Goal: Contribute content

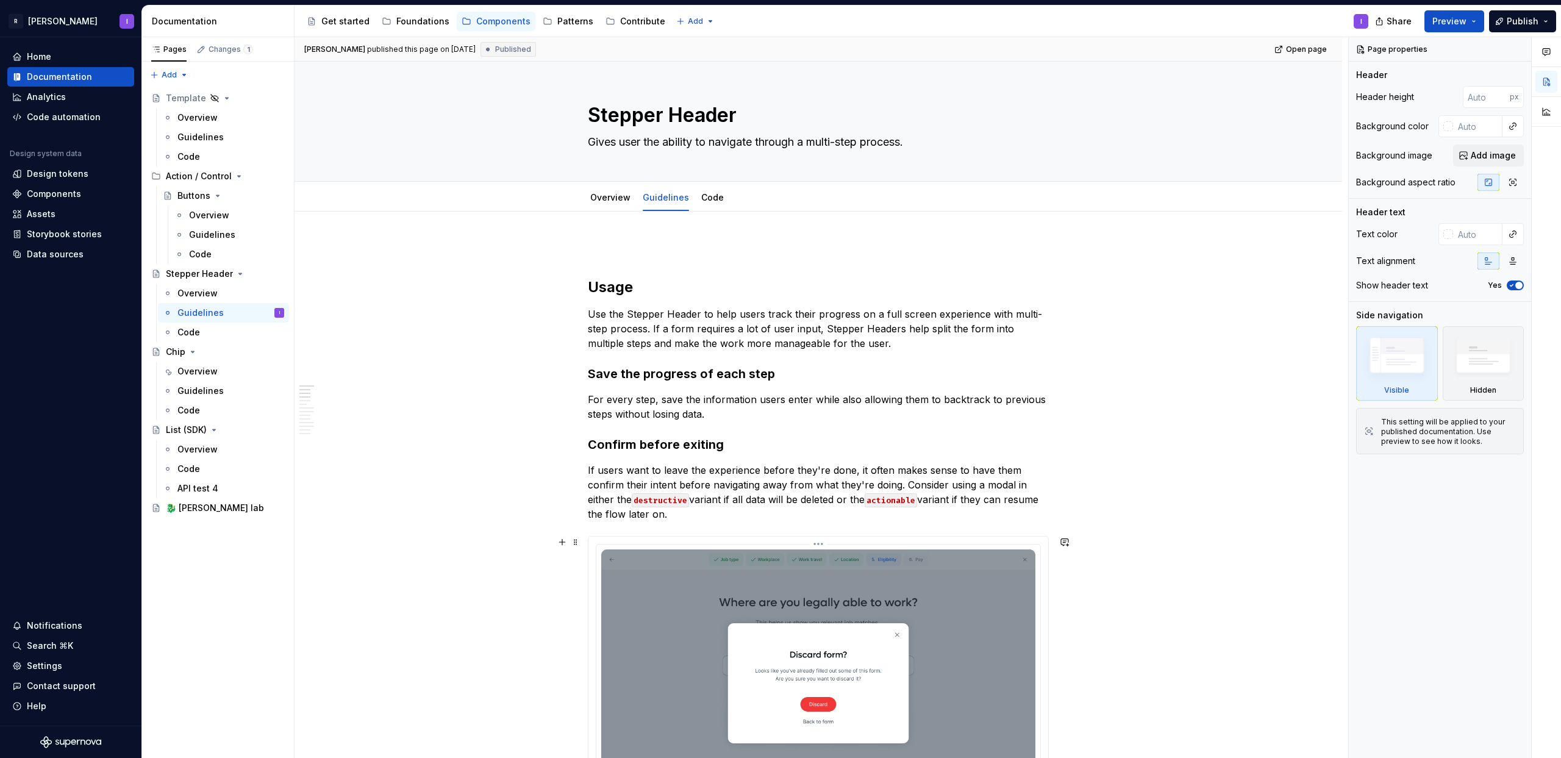
scroll to position [140, 0]
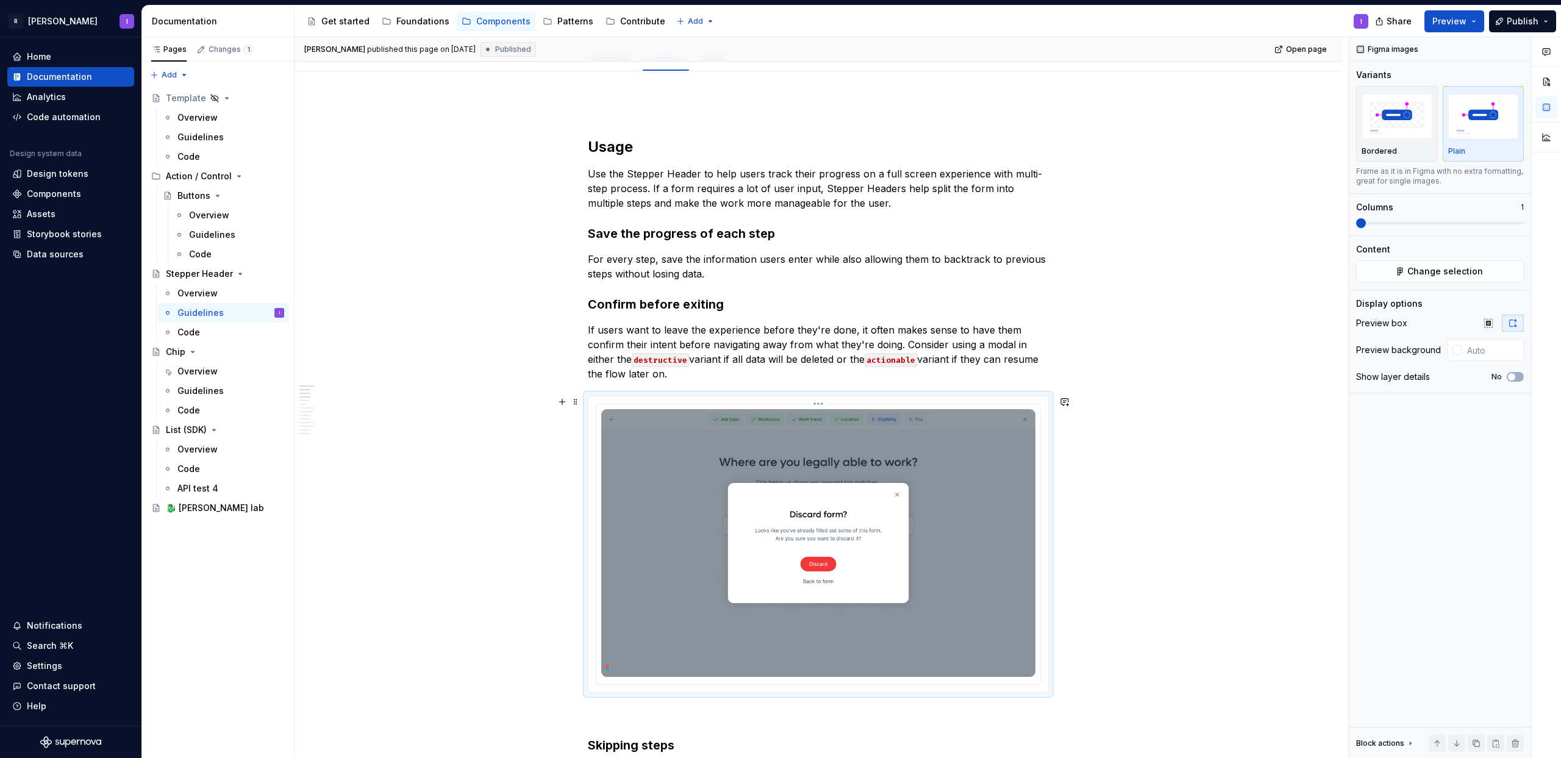
click at [671, 448] on img at bounding box center [818, 543] width 434 height 268
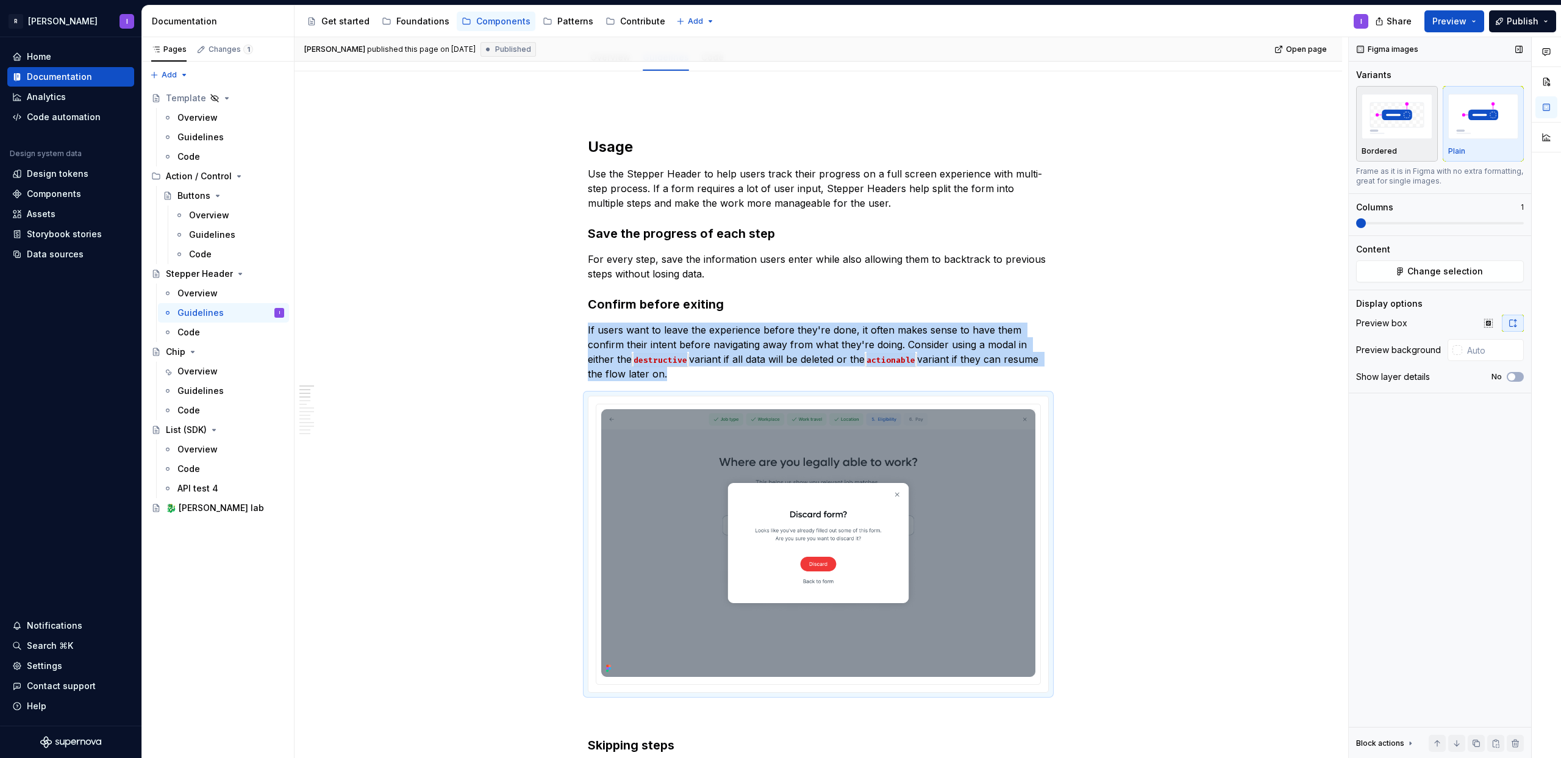
click at [1380, 149] on p "Bordered" at bounding box center [1378, 151] width 35 height 10
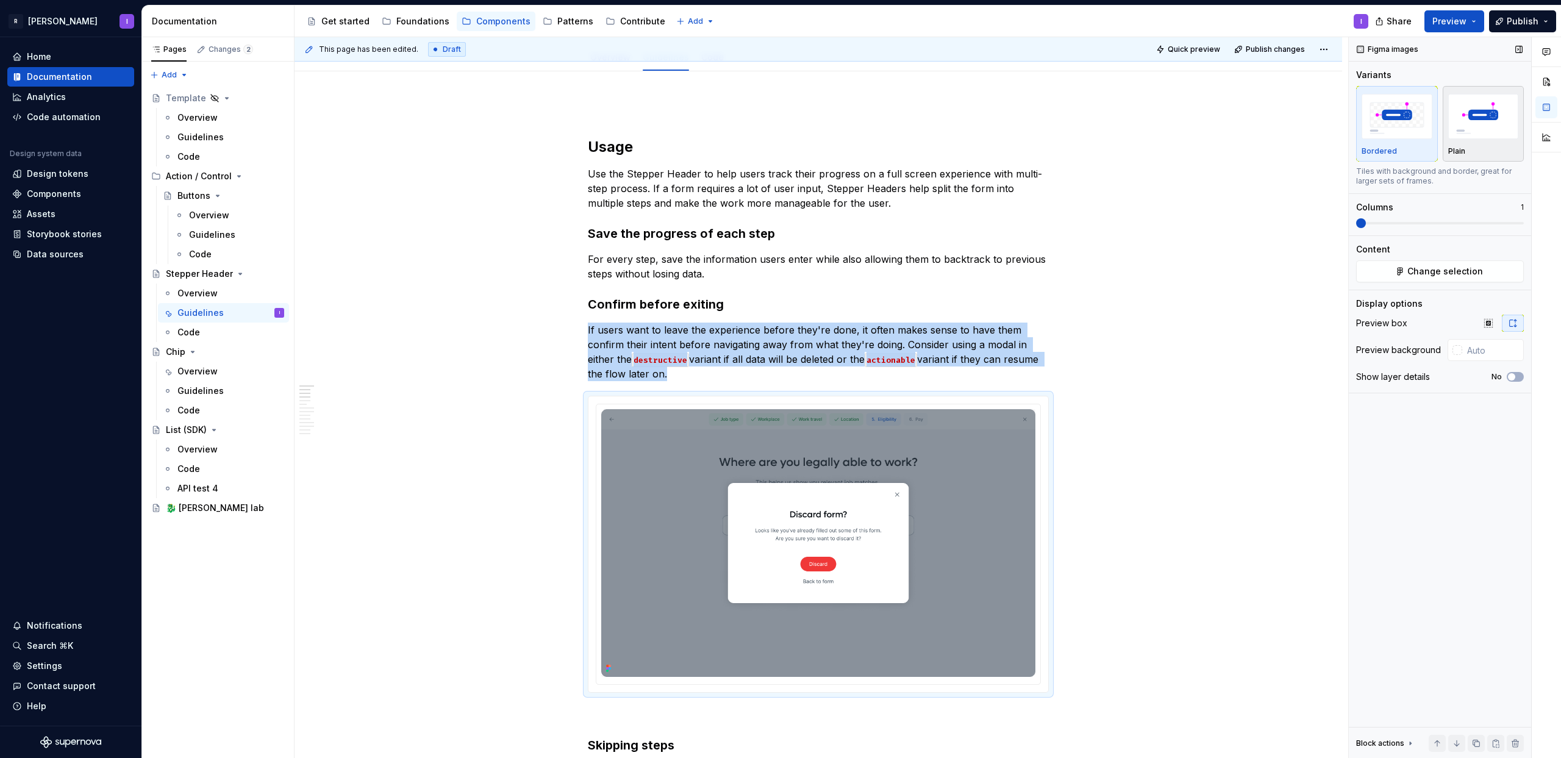
click at [1481, 152] on div "Plain" at bounding box center [1483, 151] width 71 height 10
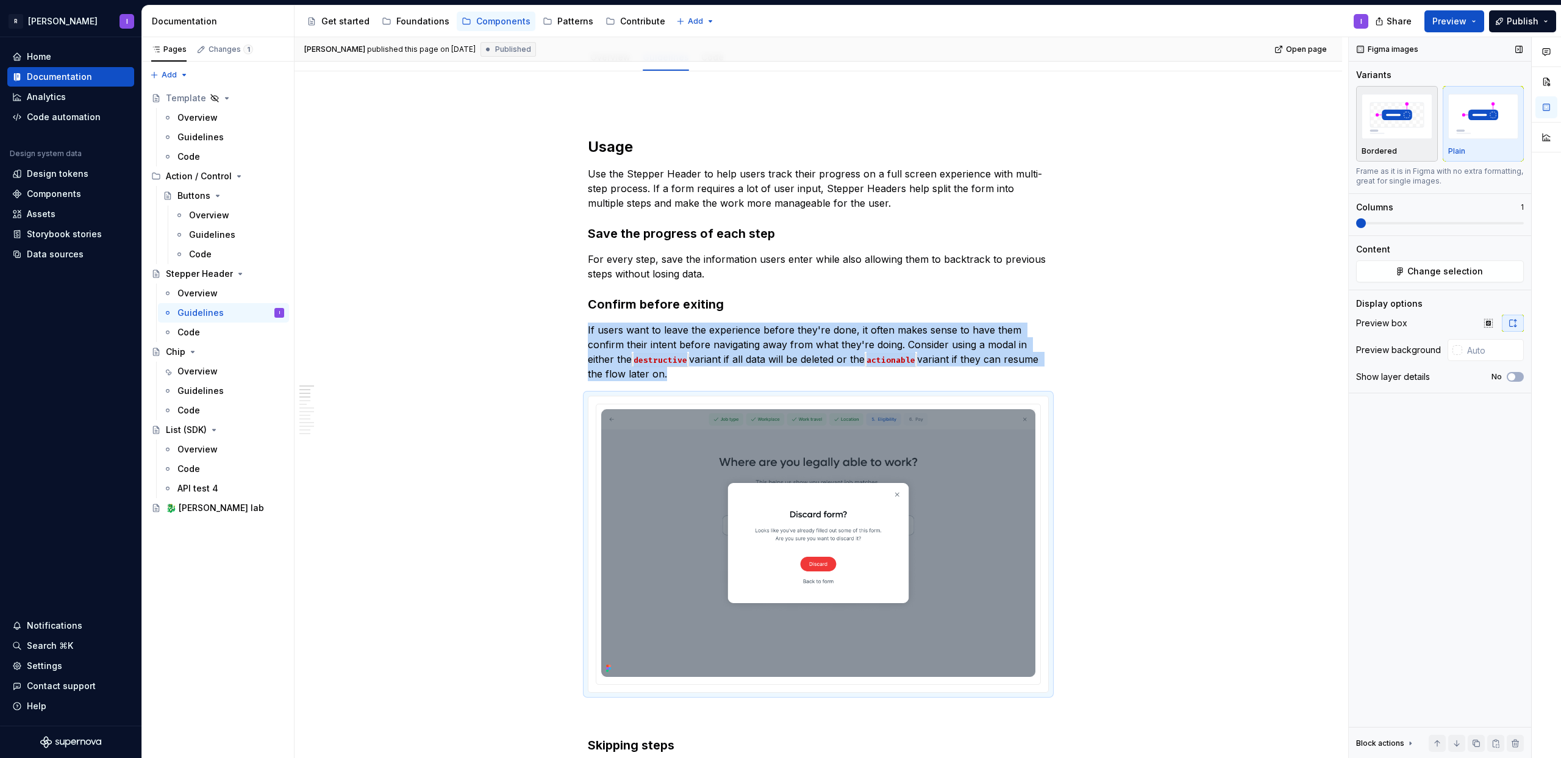
click at [1391, 148] on p "Bordered" at bounding box center [1378, 151] width 35 height 10
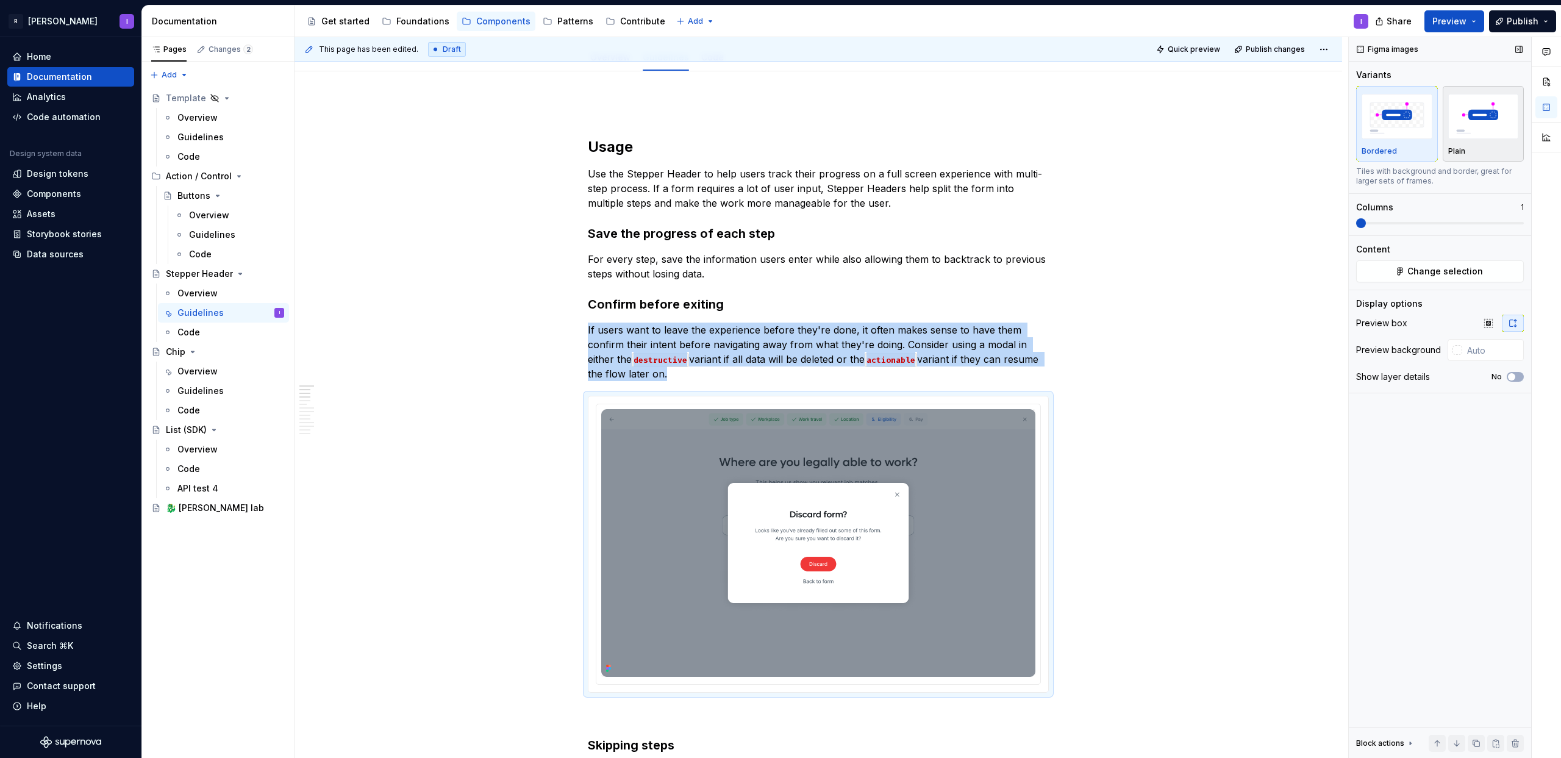
click at [1449, 145] on div "Plain" at bounding box center [1483, 123] width 71 height 65
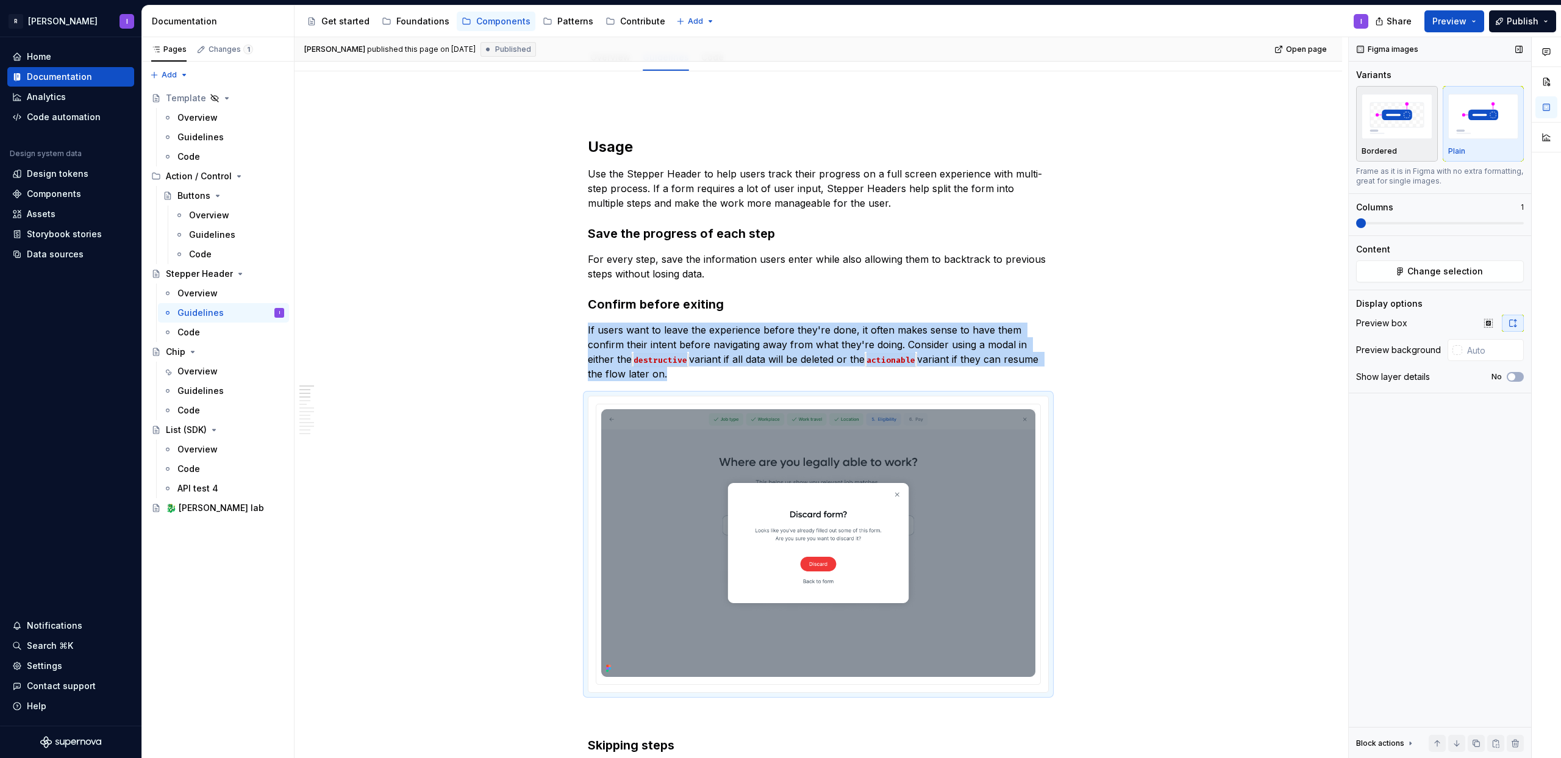
click at [1395, 146] on div "Bordered" at bounding box center [1396, 123] width 71 height 65
click at [1459, 146] on p "Plain" at bounding box center [1456, 151] width 17 height 10
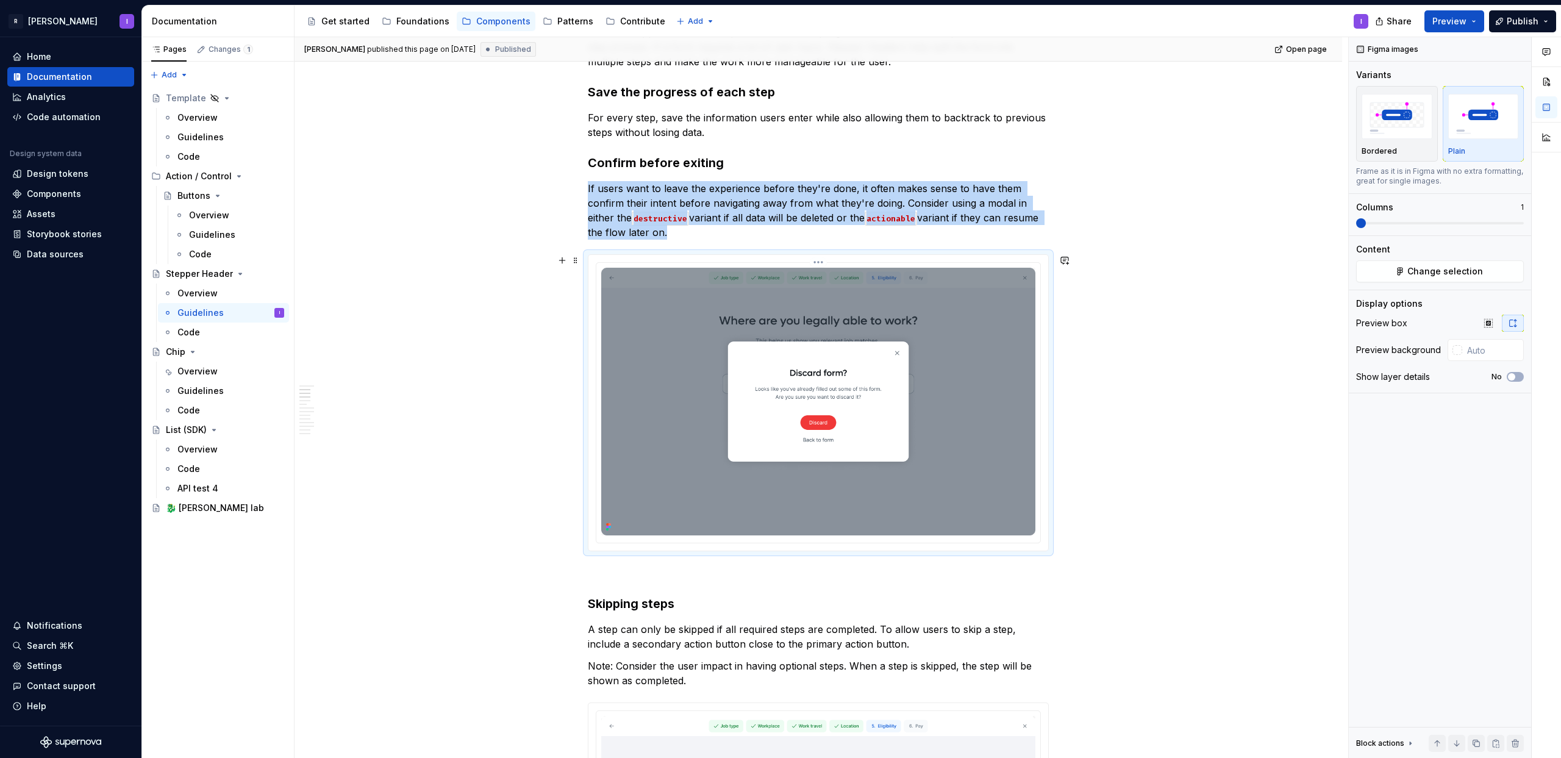
scroll to position [15, 0]
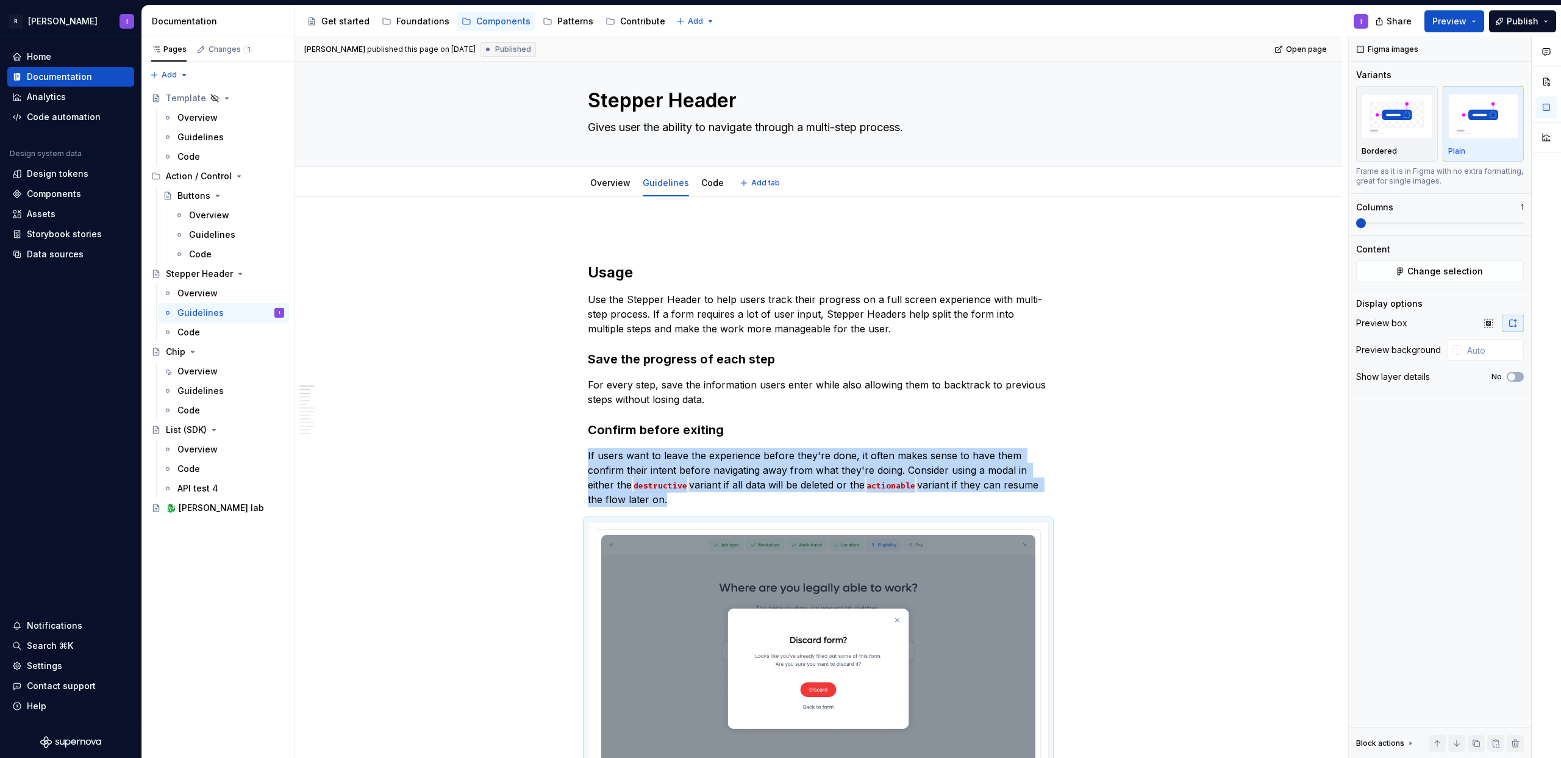
type textarea "*"
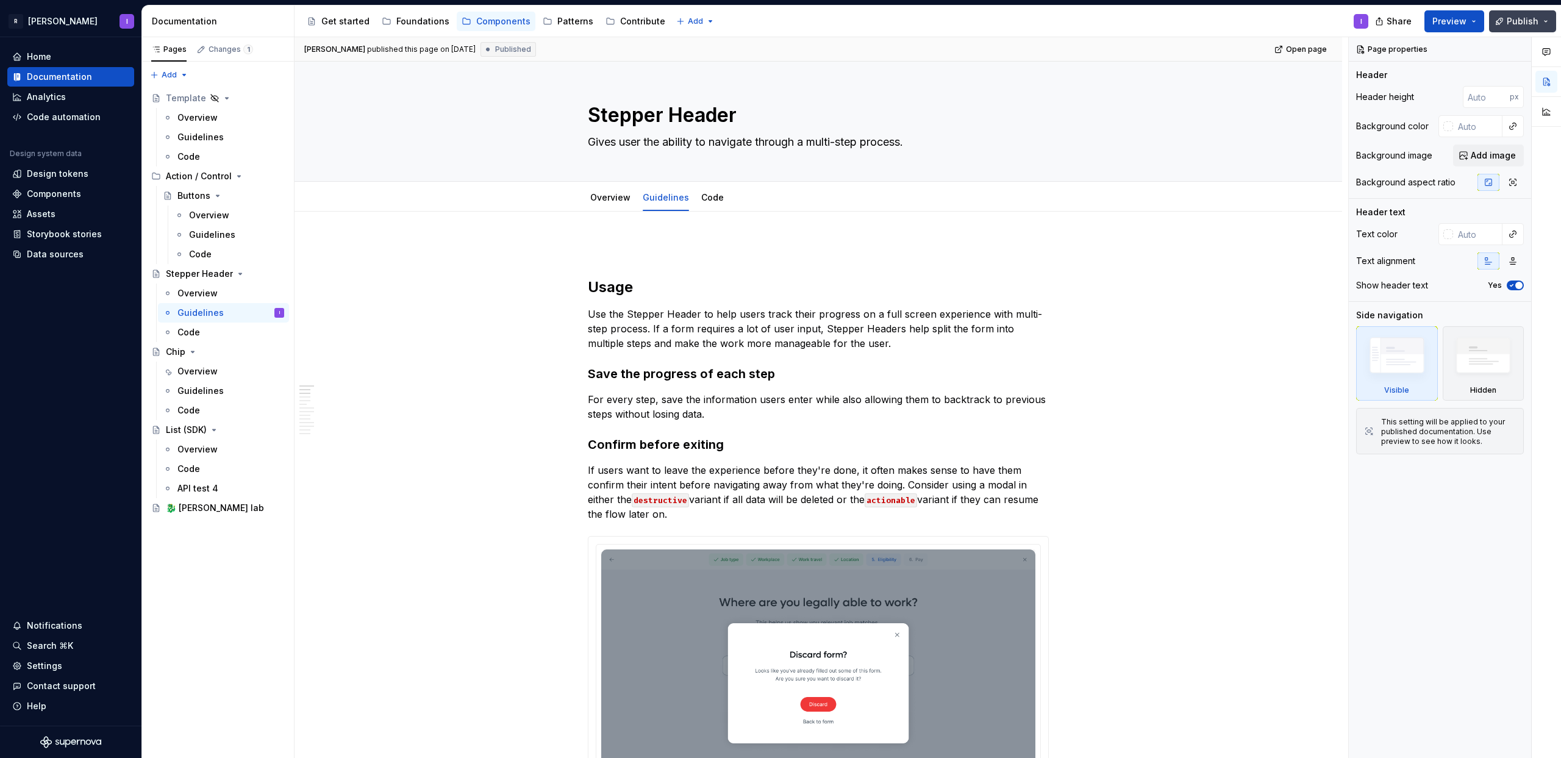
click at [1501, 22] on button "Publish" at bounding box center [1522, 21] width 67 height 22
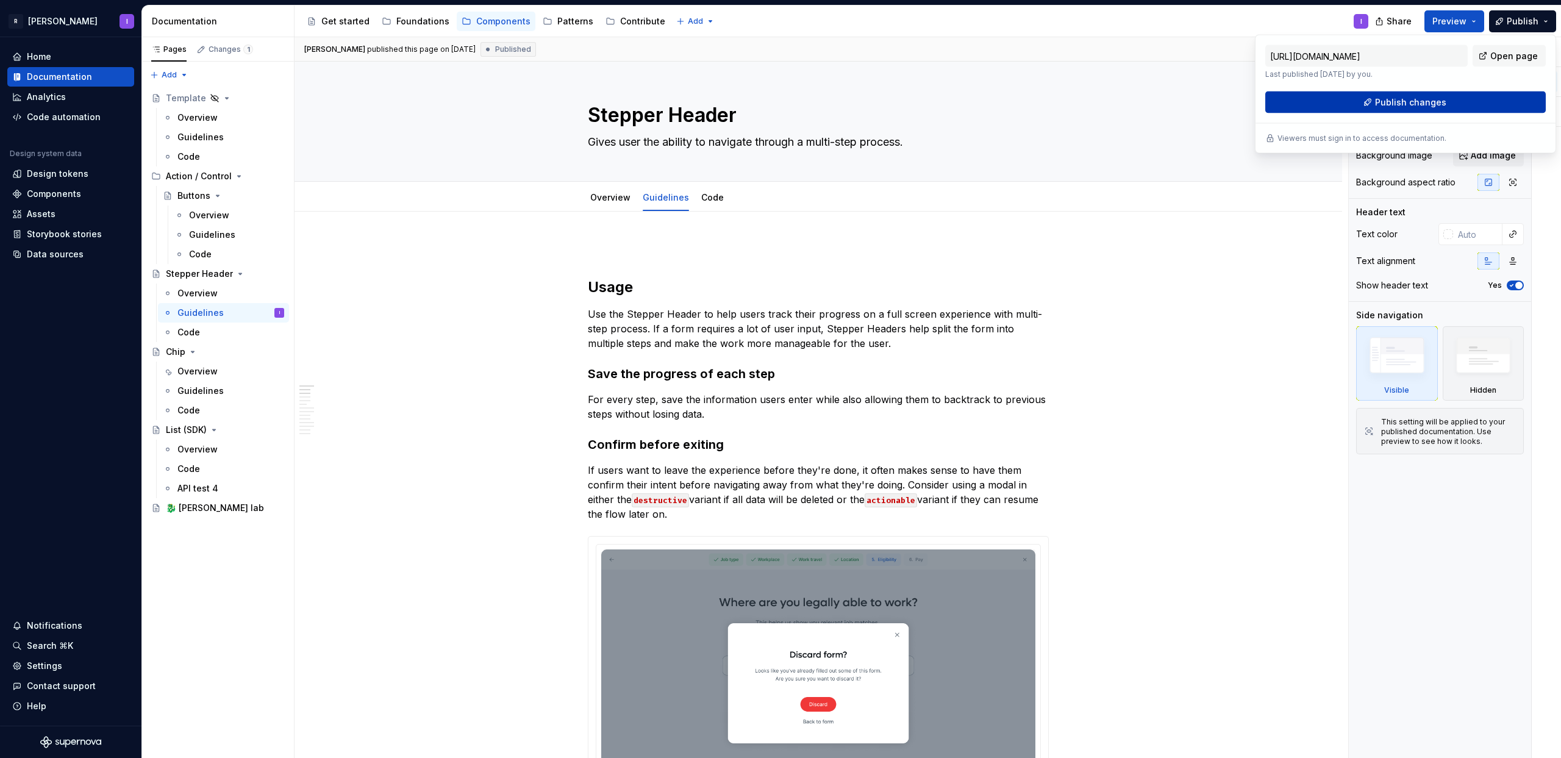
click at [1353, 105] on button "Publish changes" at bounding box center [1405, 102] width 280 height 22
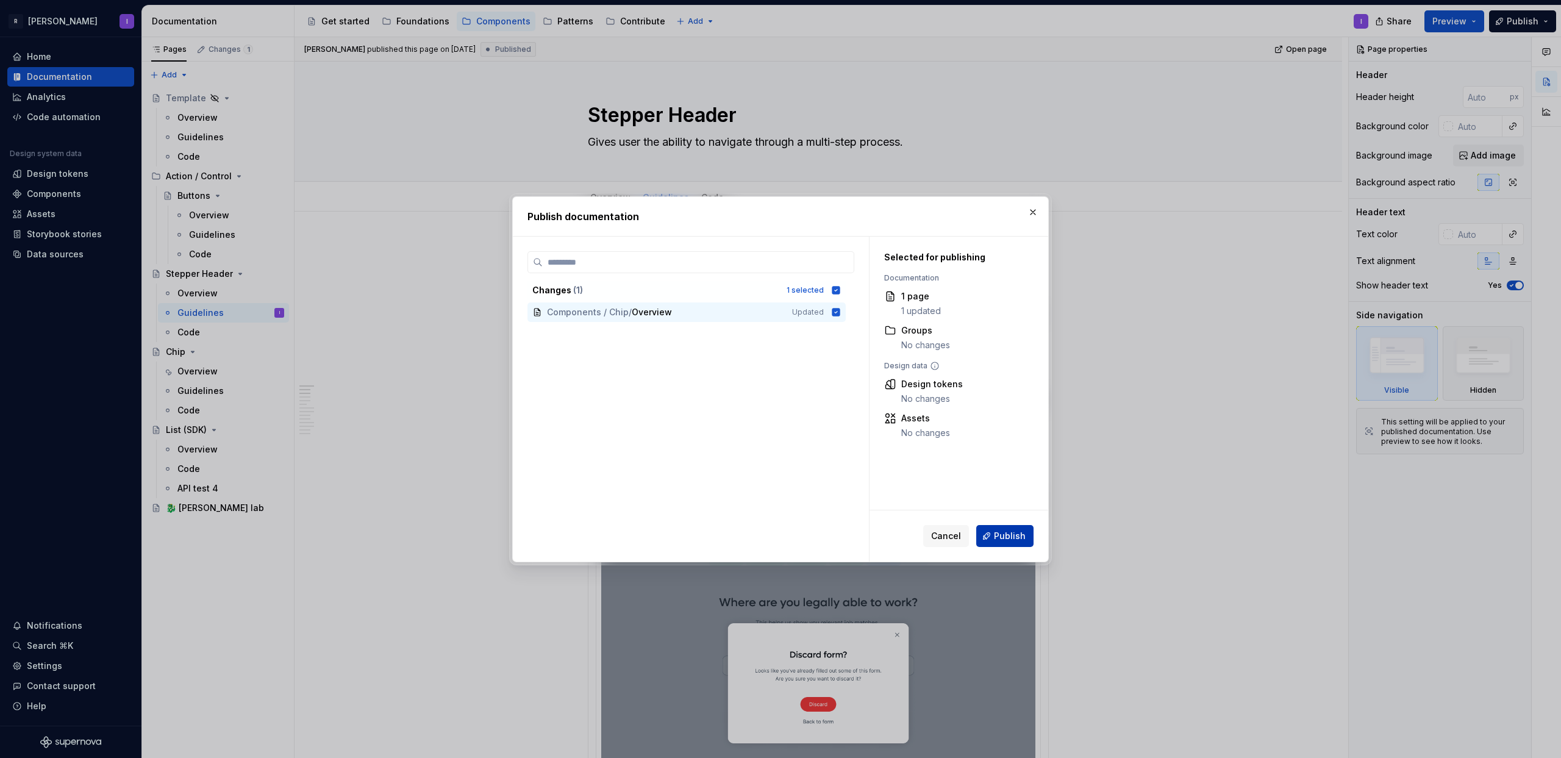
click at [1013, 532] on span "Publish" at bounding box center [1010, 536] width 32 height 12
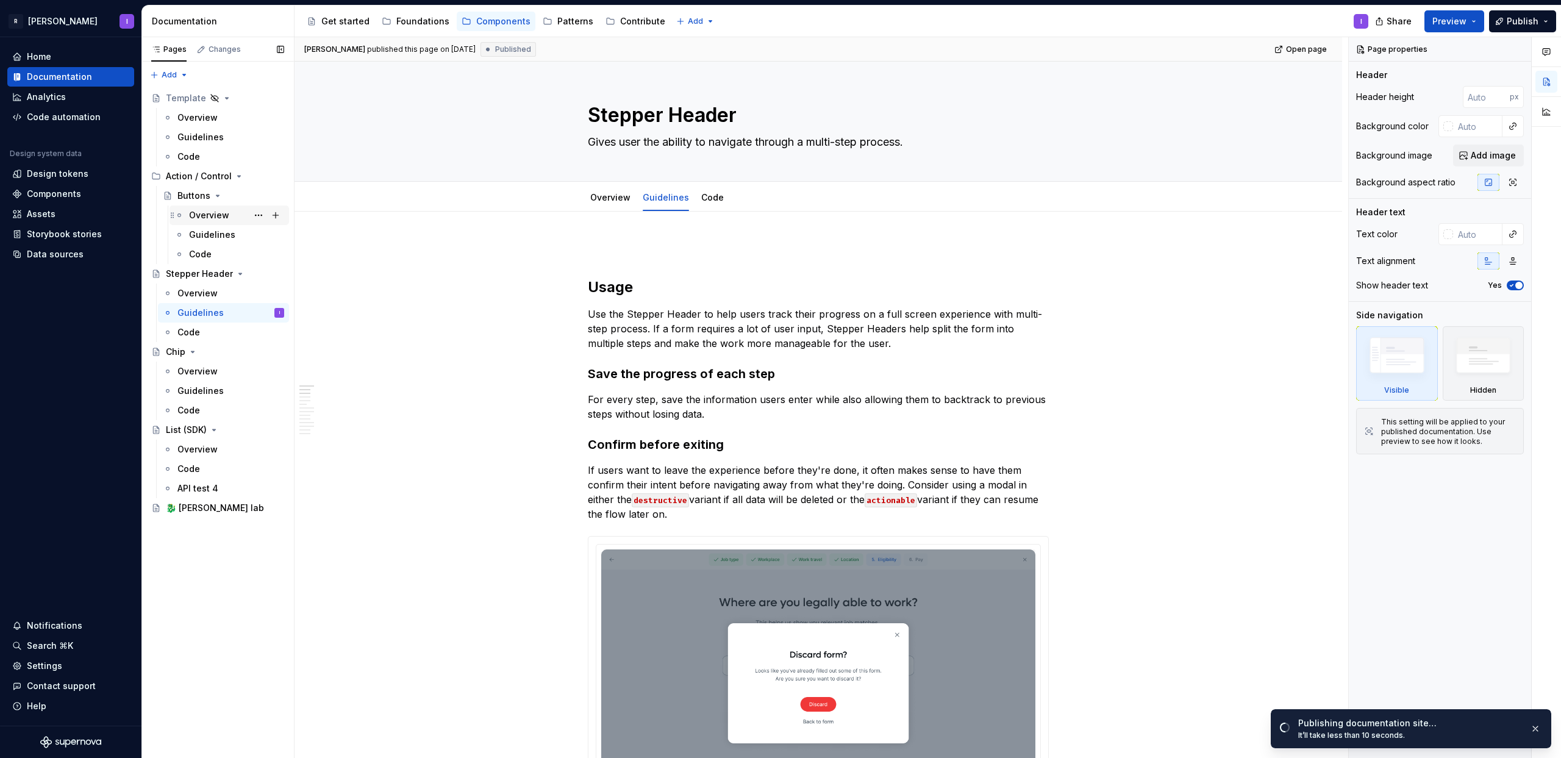
click at [203, 222] on div "Overview" at bounding box center [236, 215] width 95 height 17
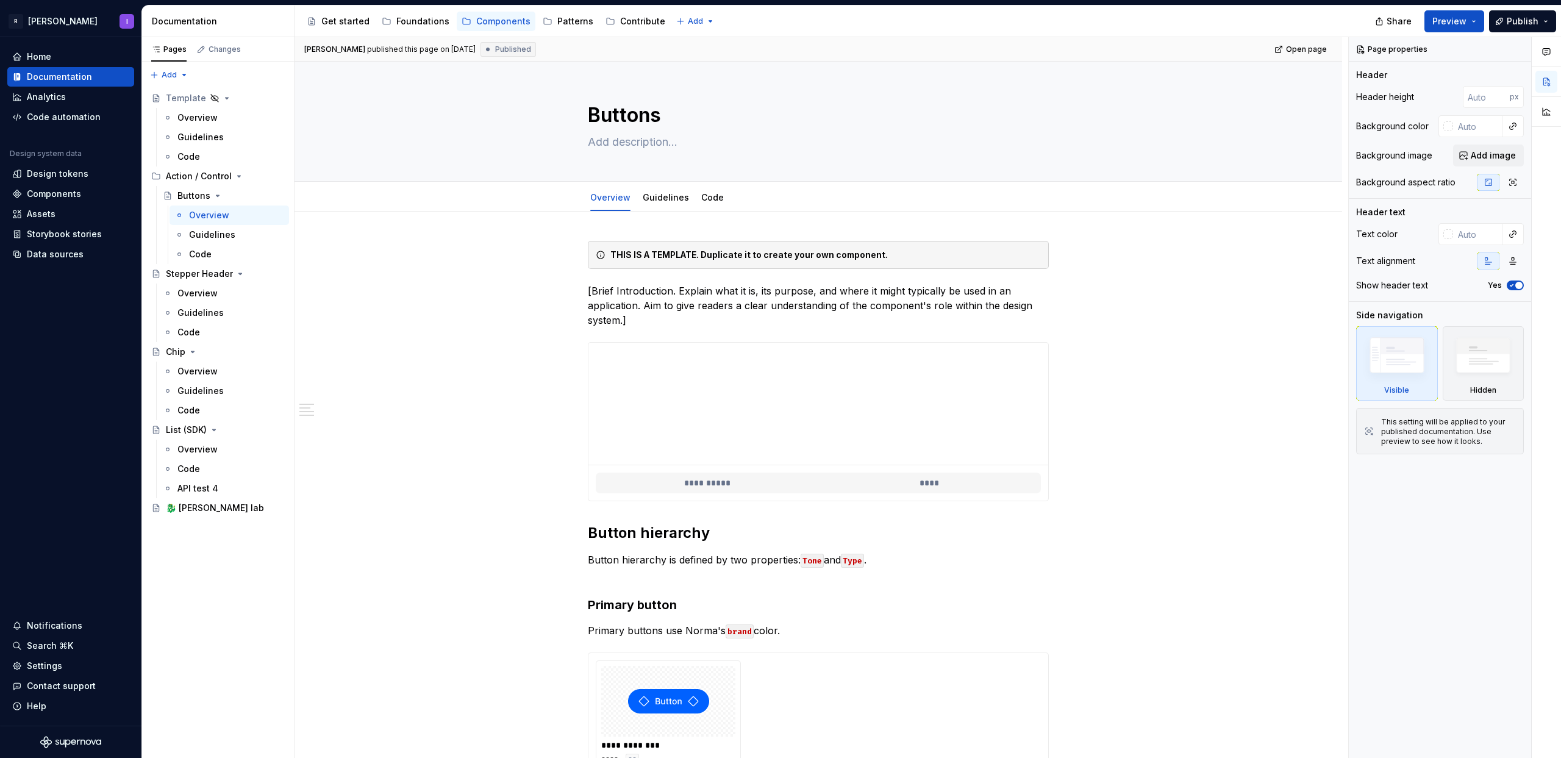
type textarea "*"
